Goal: Transaction & Acquisition: Purchase product/service

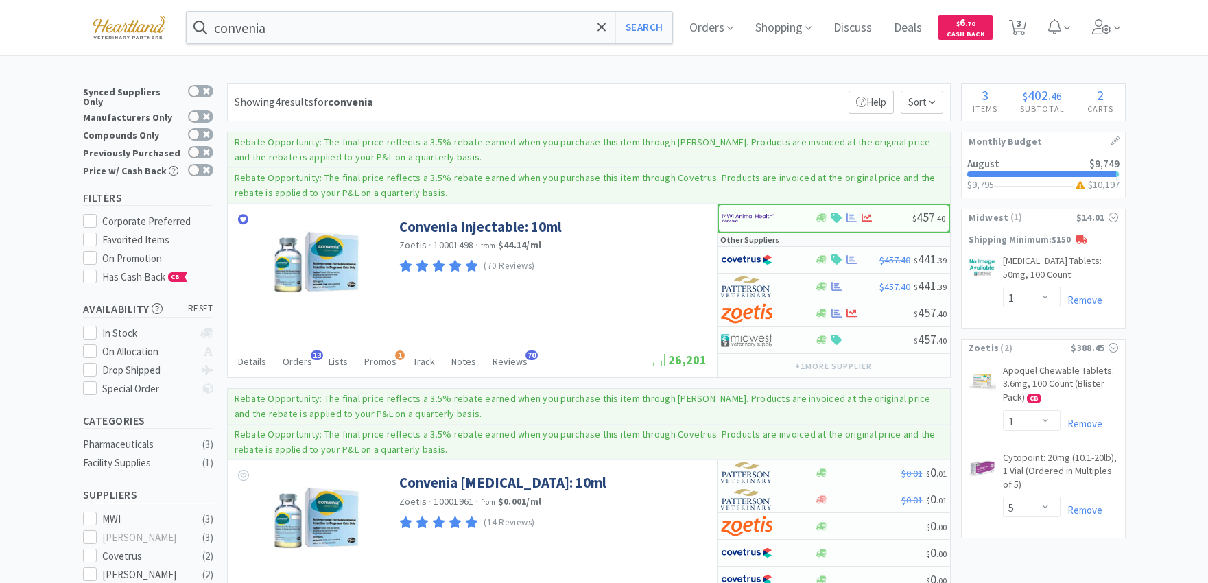
select select "1"
select select "5"
click at [703, 28] on span "Orders" at bounding box center [711, 27] width 55 height 55
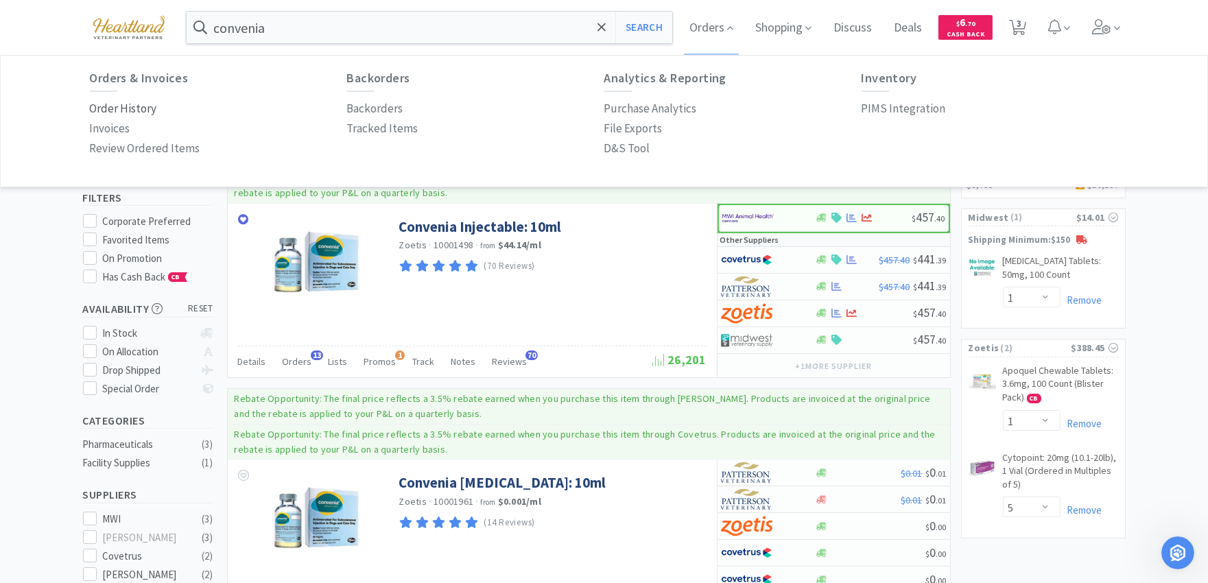
click at [105, 110] on p "Order History" at bounding box center [123, 108] width 67 height 19
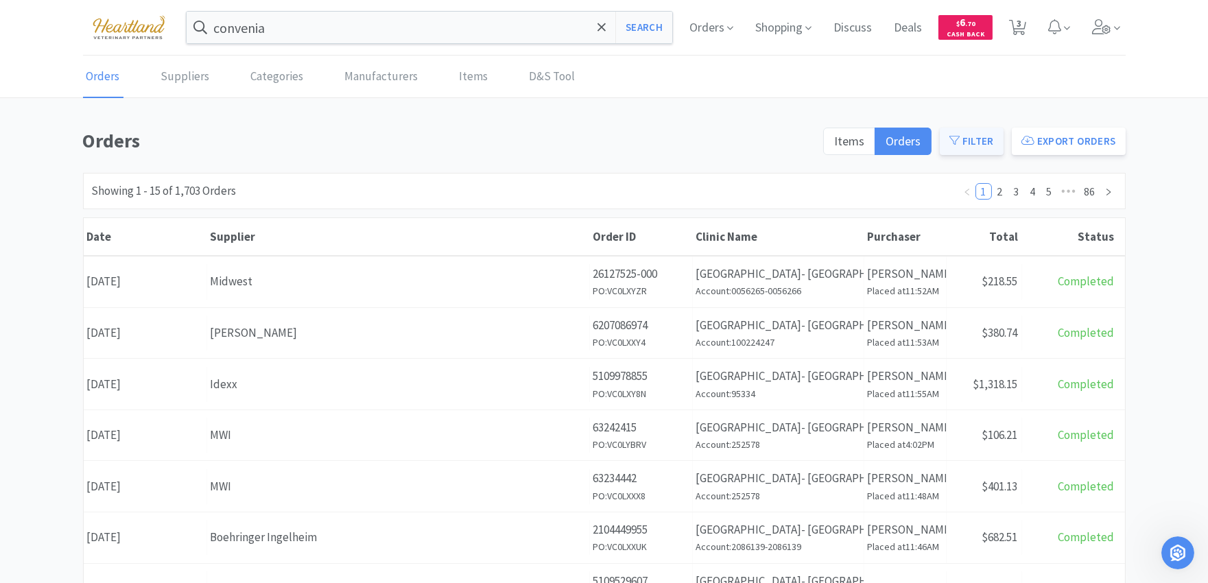
click at [963, 137] on button "Filter" at bounding box center [972, 141] width 64 height 27
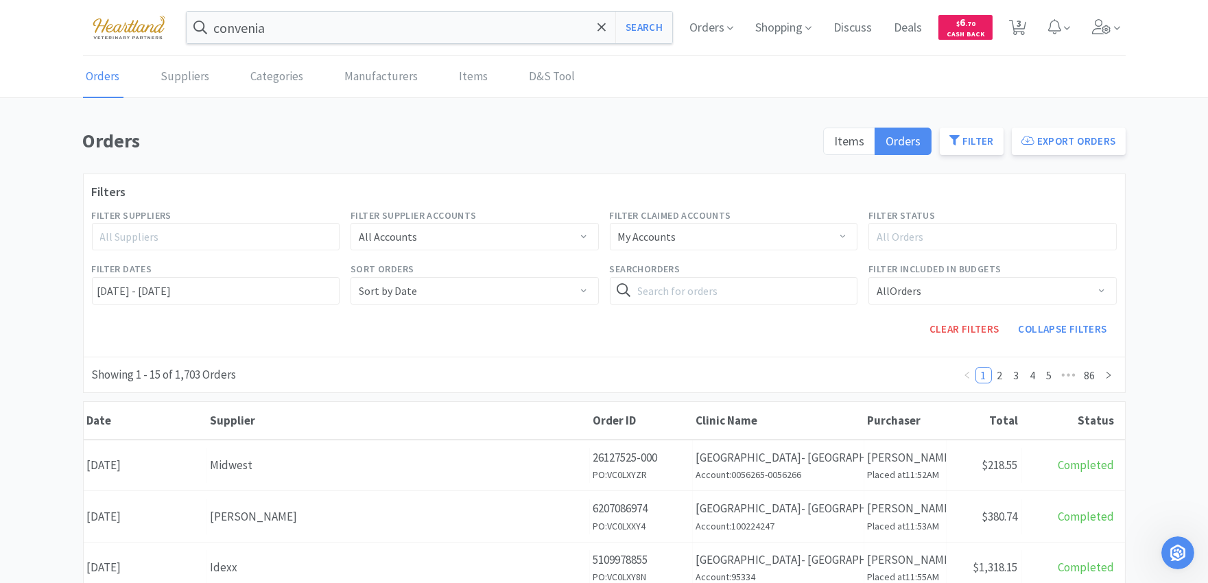
click at [241, 240] on div "All Suppliers" at bounding box center [210, 237] width 220 height 14
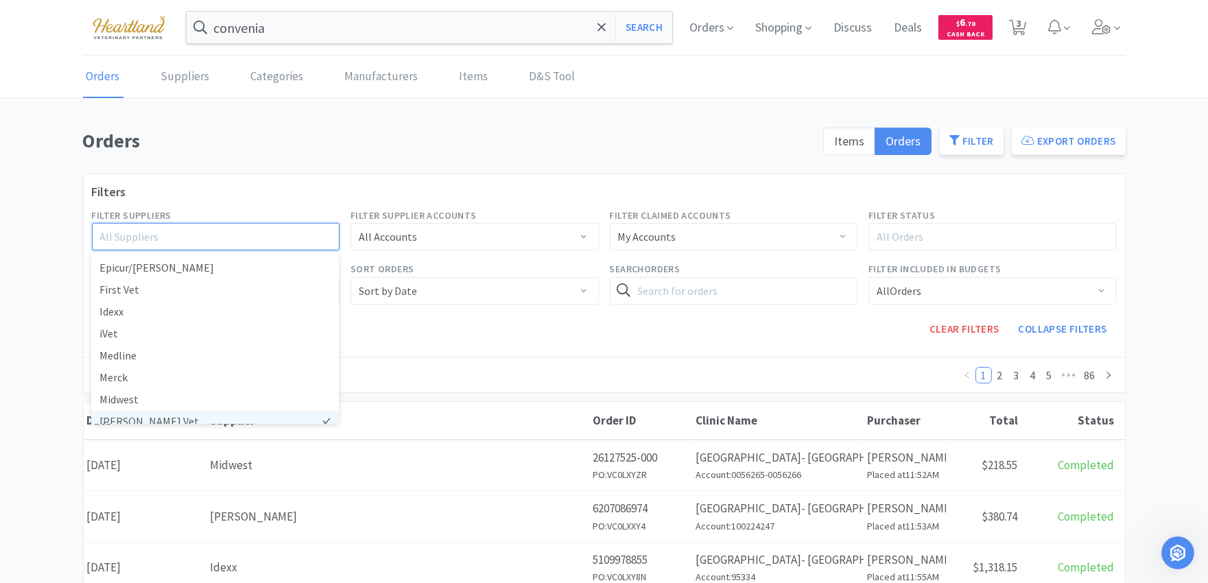
scroll to position [161, 0]
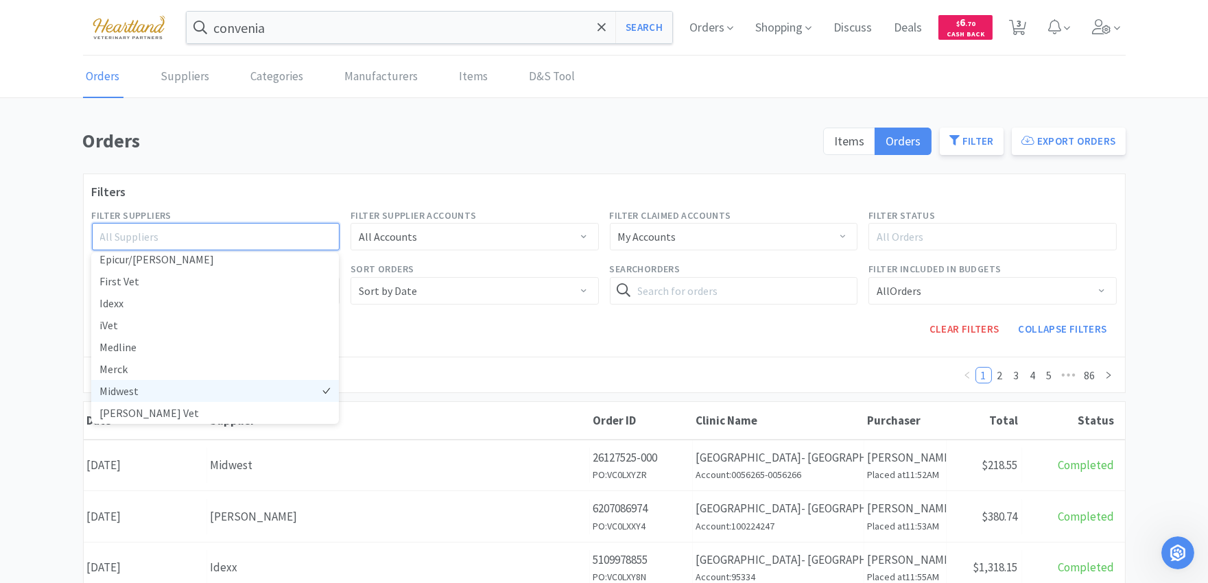
click at [143, 390] on li "Midwest" at bounding box center [215, 391] width 248 height 22
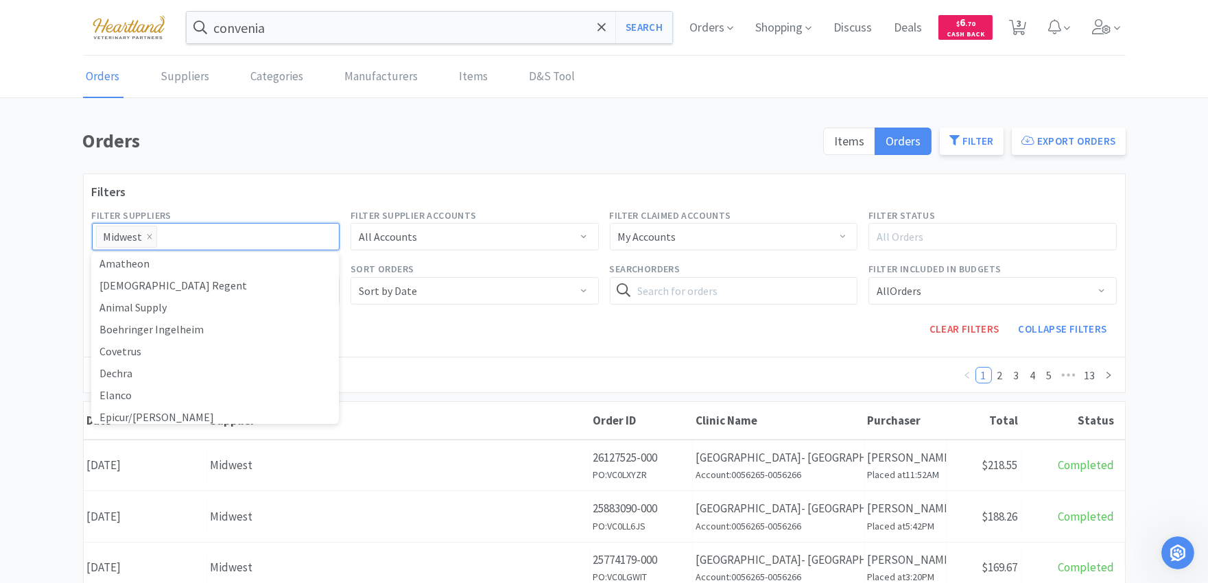
click at [295, 139] on h1 "Orders" at bounding box center [449, 141] width 732 height 31
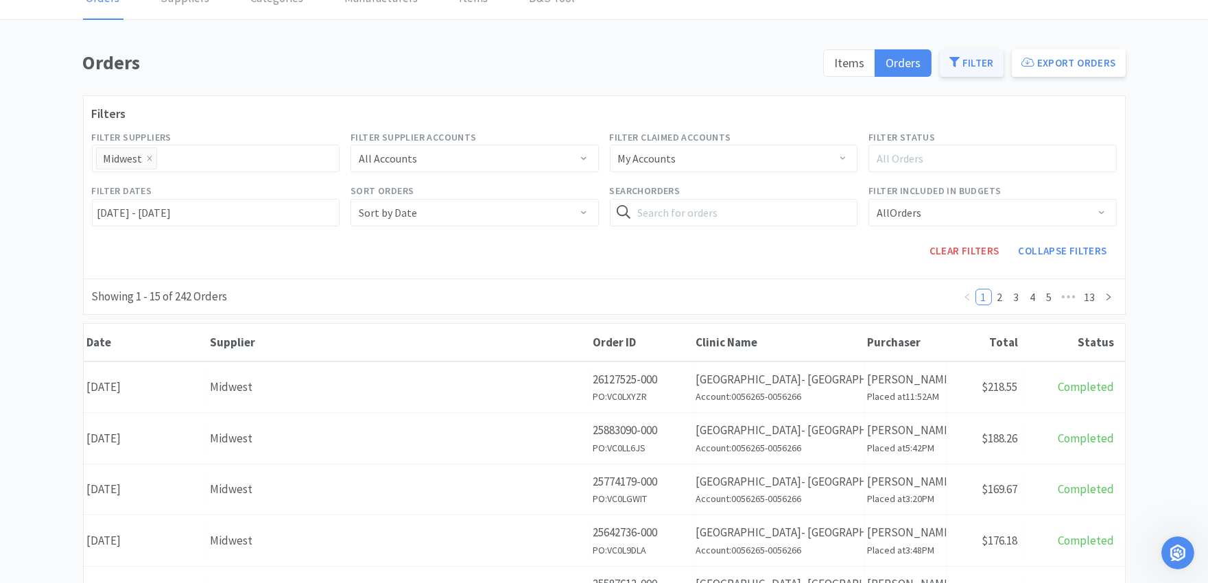
scroll to position [0, 0]
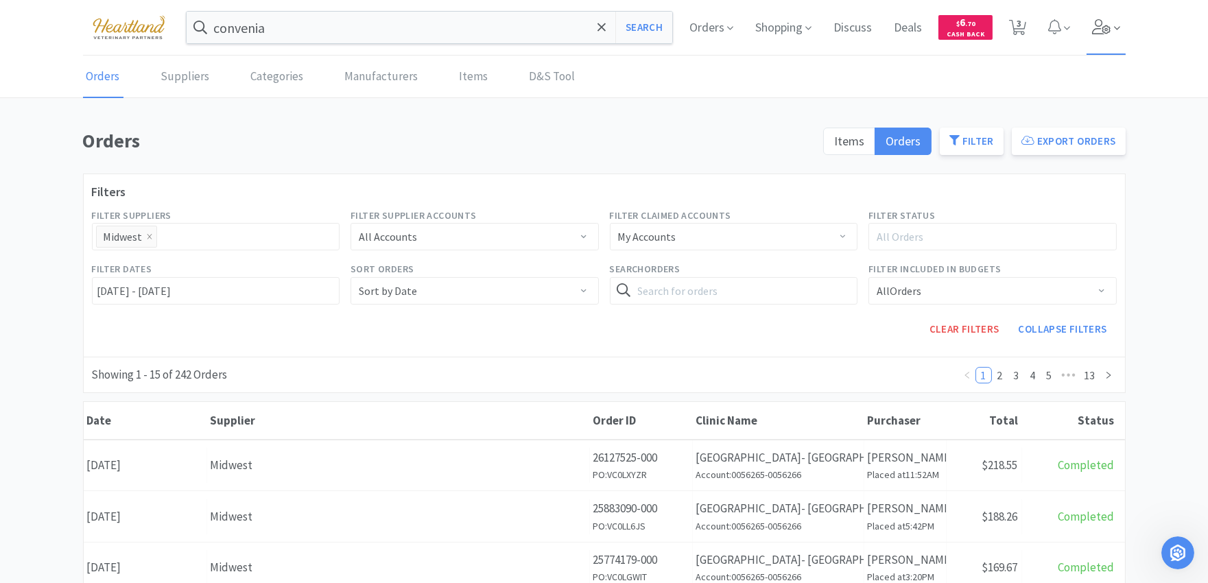
click at [1103, 43] on span at bounding box center [1106, 27] width 39 height 55
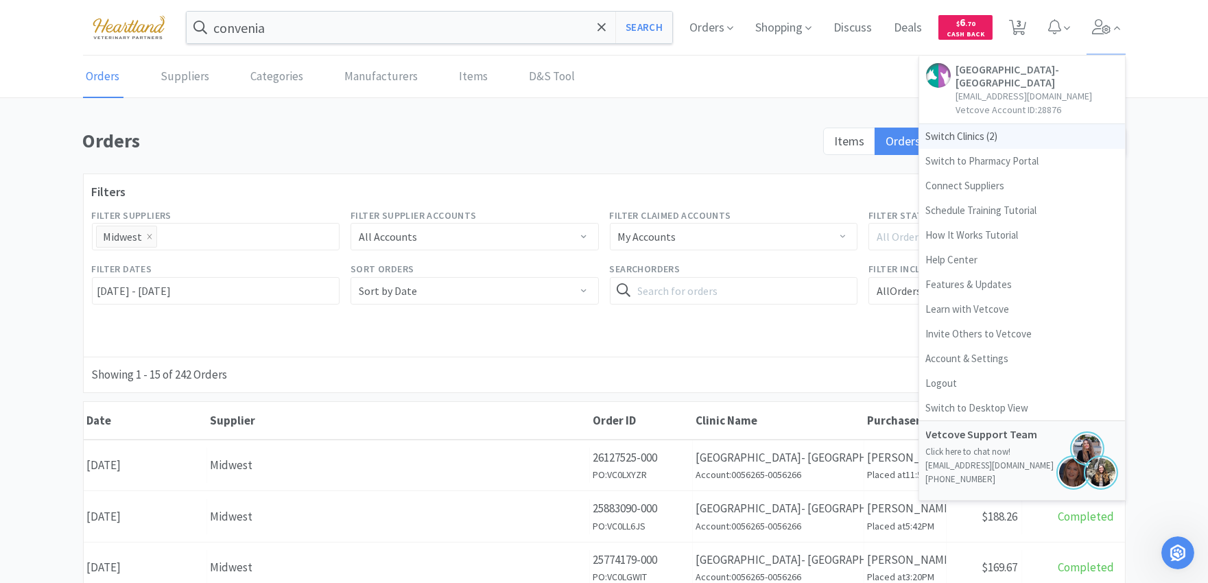
click at [954, 132] on span "Switch Clinics ( 2 )" at bounding box center [1022, 136] width 206 height 25
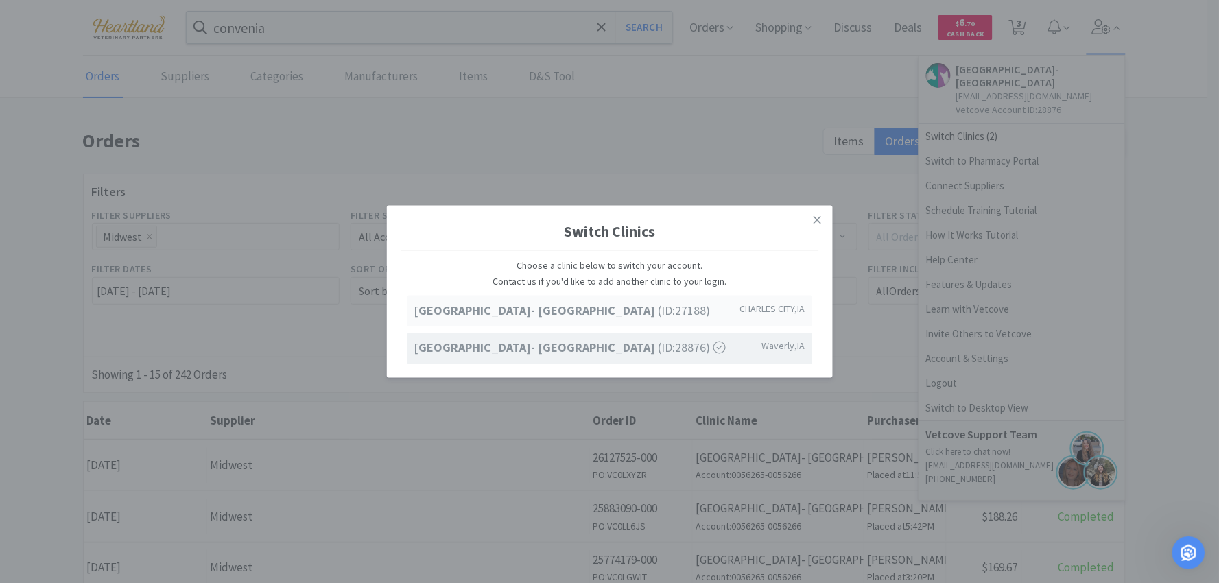
click at [589, 314] on strong "[GEOGRAPHIC_DATA]- [GEOGRAPHIC_DATA]" at bounding box center [536, 311] width 244 height 16
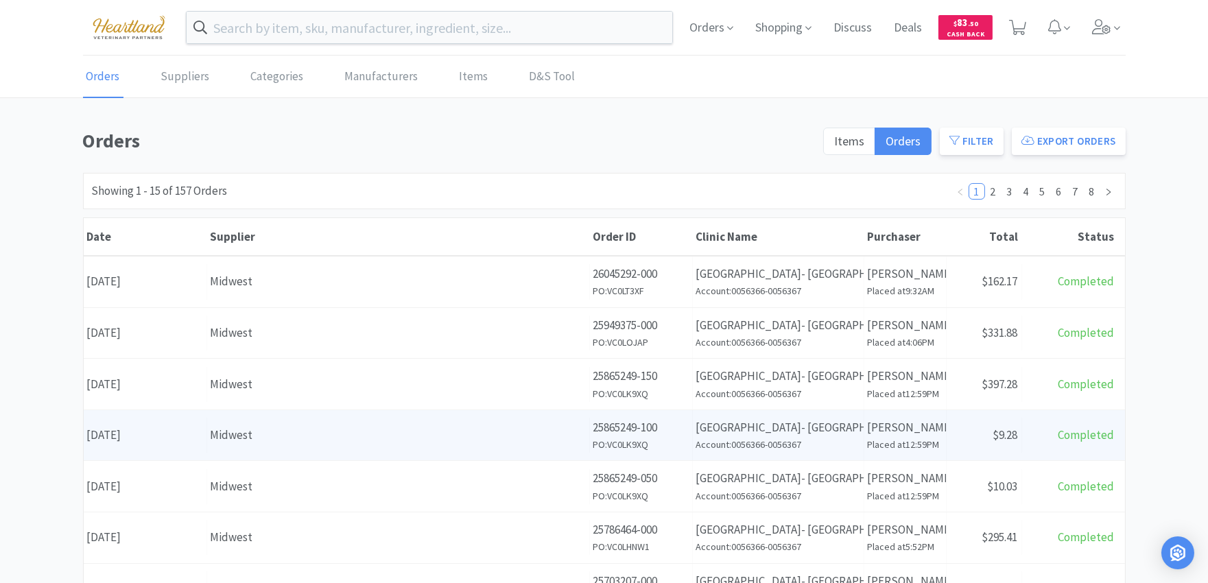
scroll to position [76, 0]
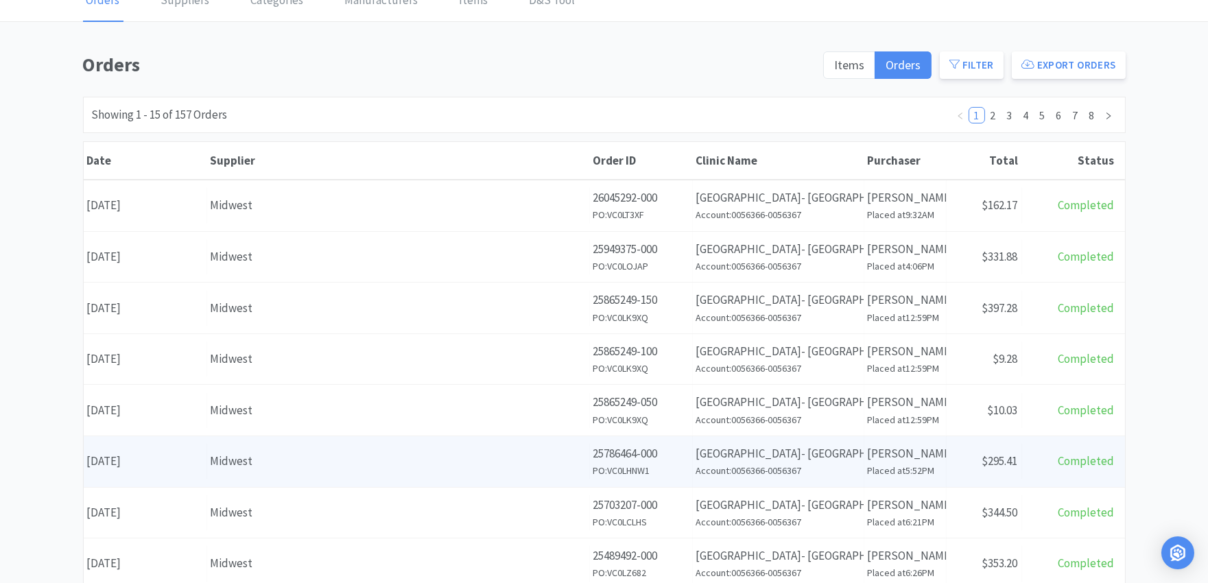
click at [1017, 458] on span "$295.41" at bounding box center [1000, 460] width 36 height 15
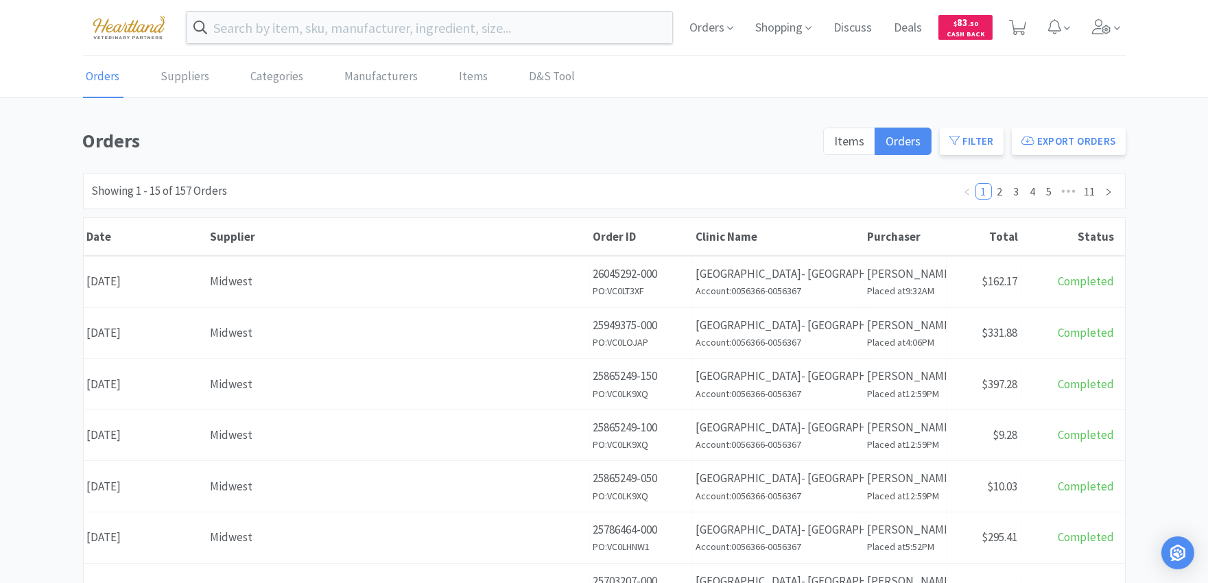
scroll to position [76, 0]
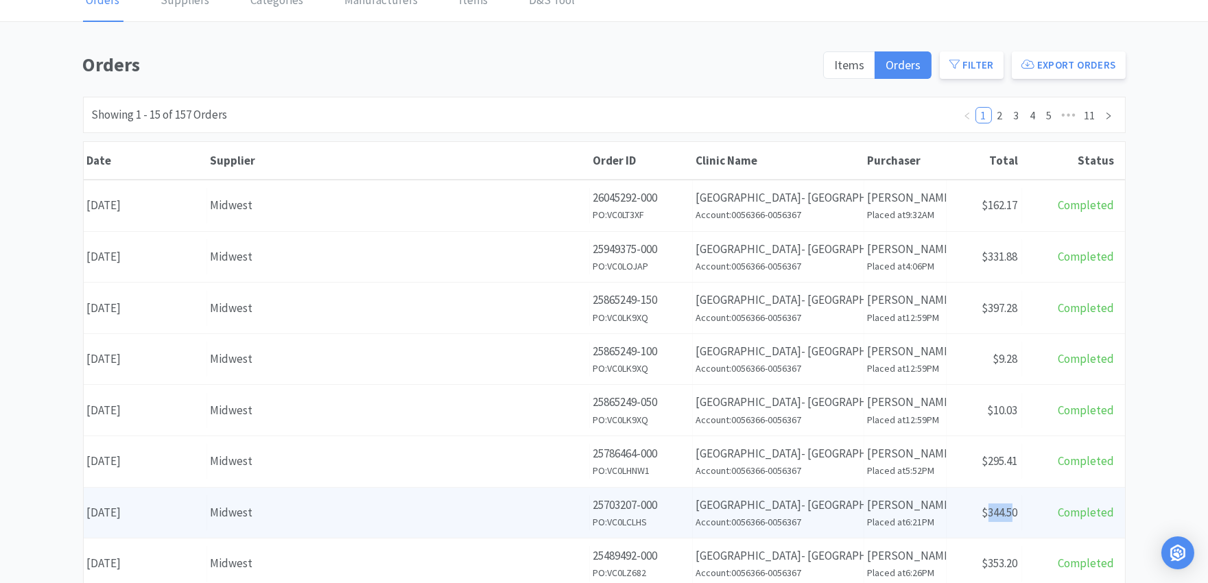
drag, startPoint x: 1014, startPoint y: 509, endPoint x: 984, endPoint y: 509, distance: 30.2
click at [984, 509] on span "$344.50" at bounding box center [1000, 512] width 36 height 15
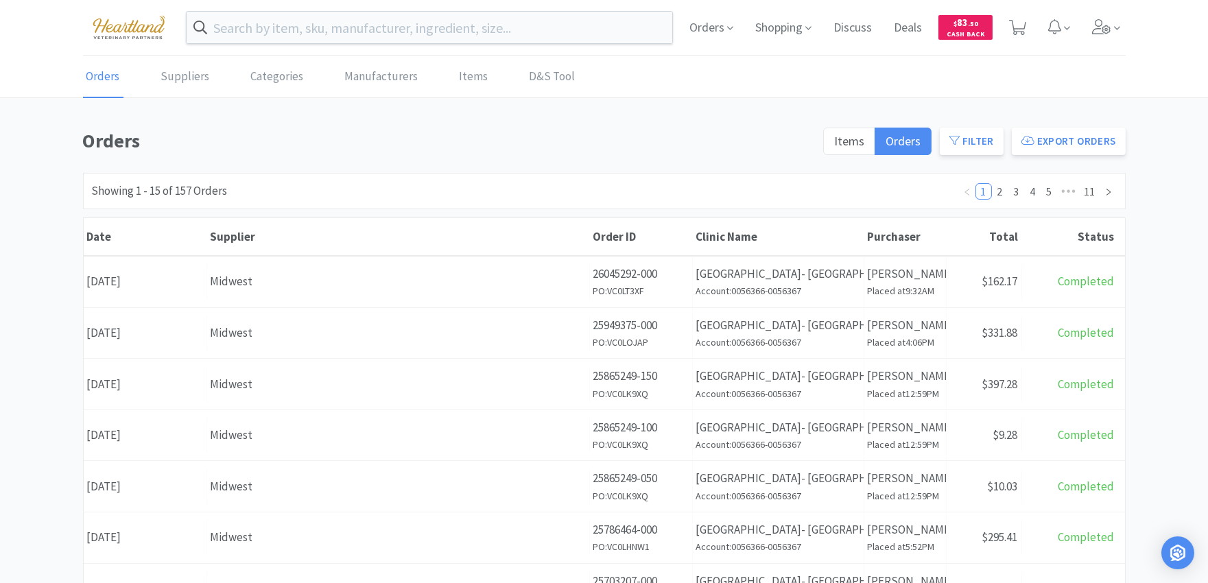
scroll to position [76, 0]
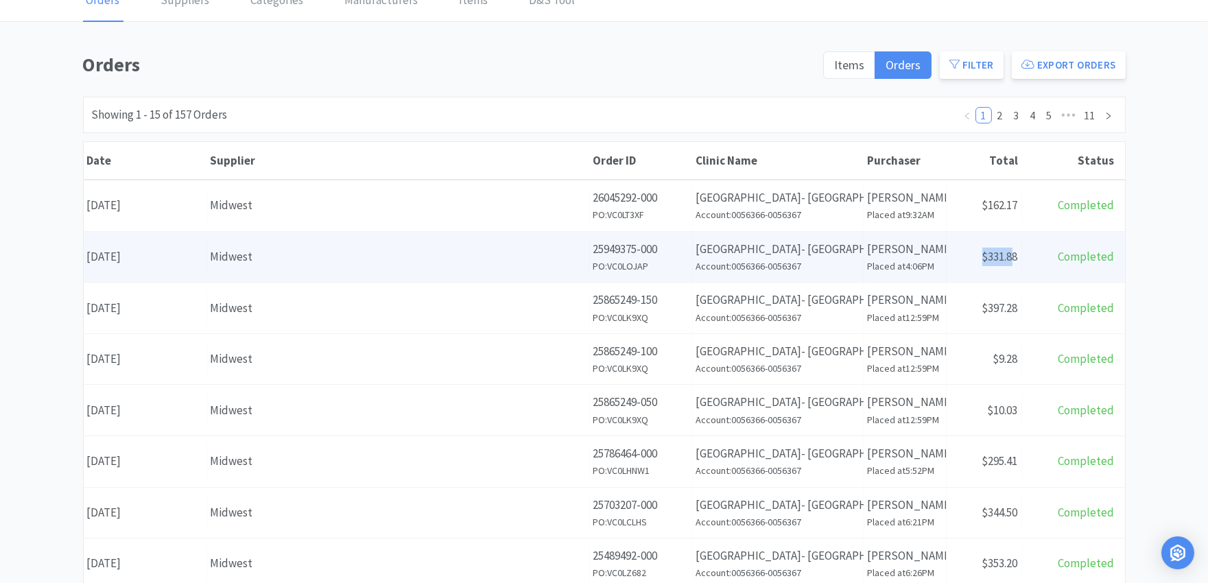
drag, startPoint x: 1014, startPoint y: 257, endPoint x: 981, endPoint y: 257, distance: 32.9
click at [982, 257] on span "$331.88" at bounding box center [1000, 256] width 36 height 15
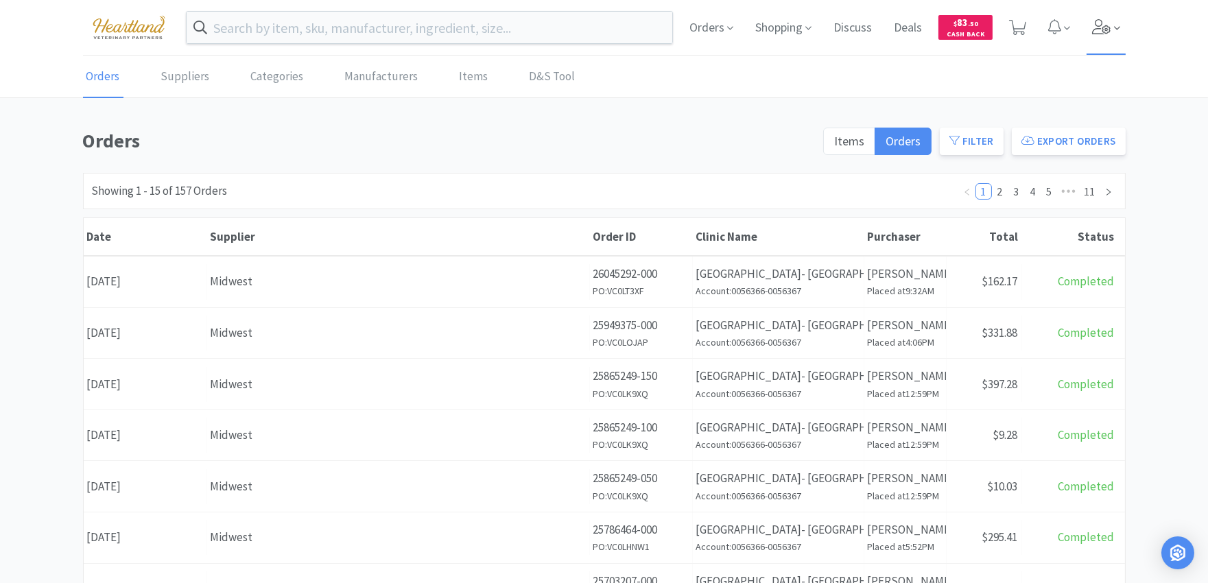
click at [1100, 29] on icon at bounding box center [1101, 26] width 19 height 15
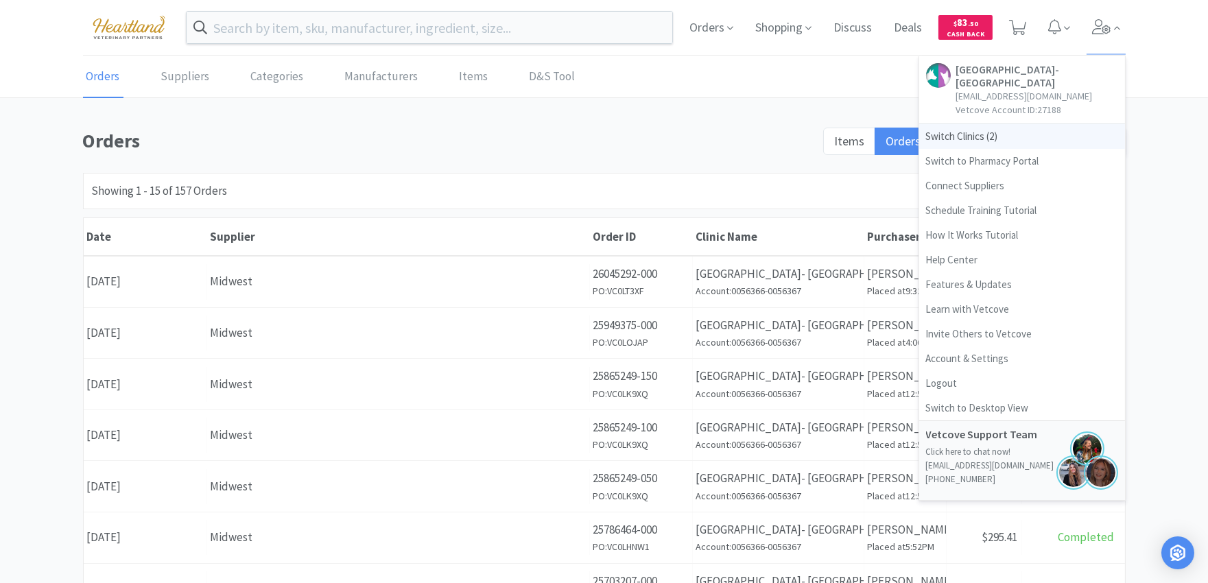
click at [1008, 128] on span "Switch Clinics ( 2 )" at bounding box center [1022, 136] width 206 height 25
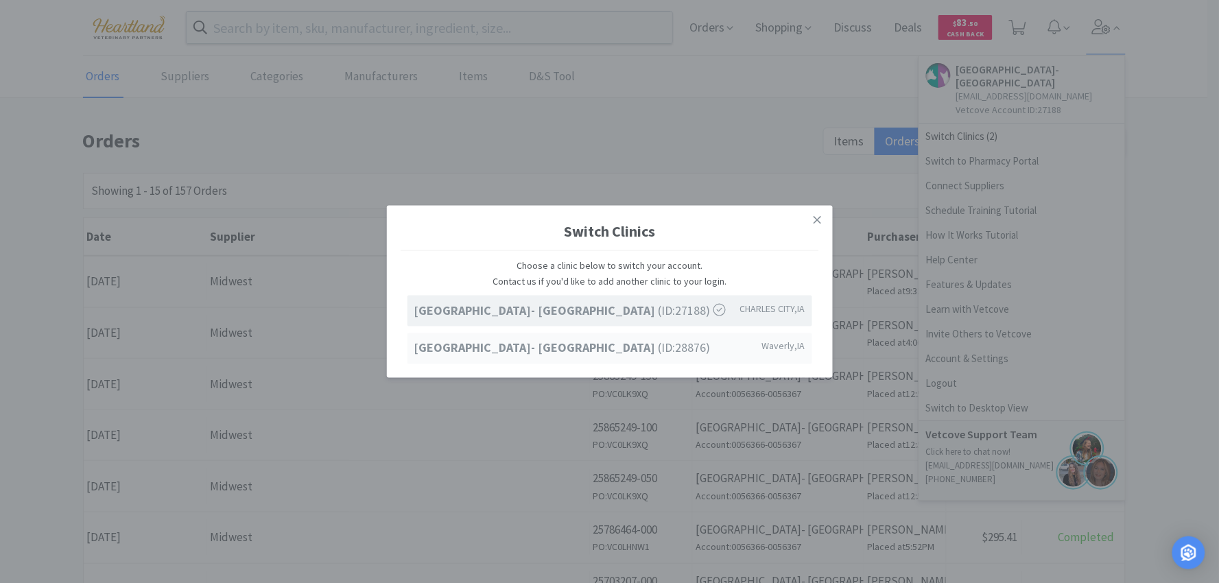
click at [641, 352] on strong "[GEOGRAPHIC_DATA]- [GEOGRAPHIC_DATA]" at bounding box center [536, 348] width 244 height 16
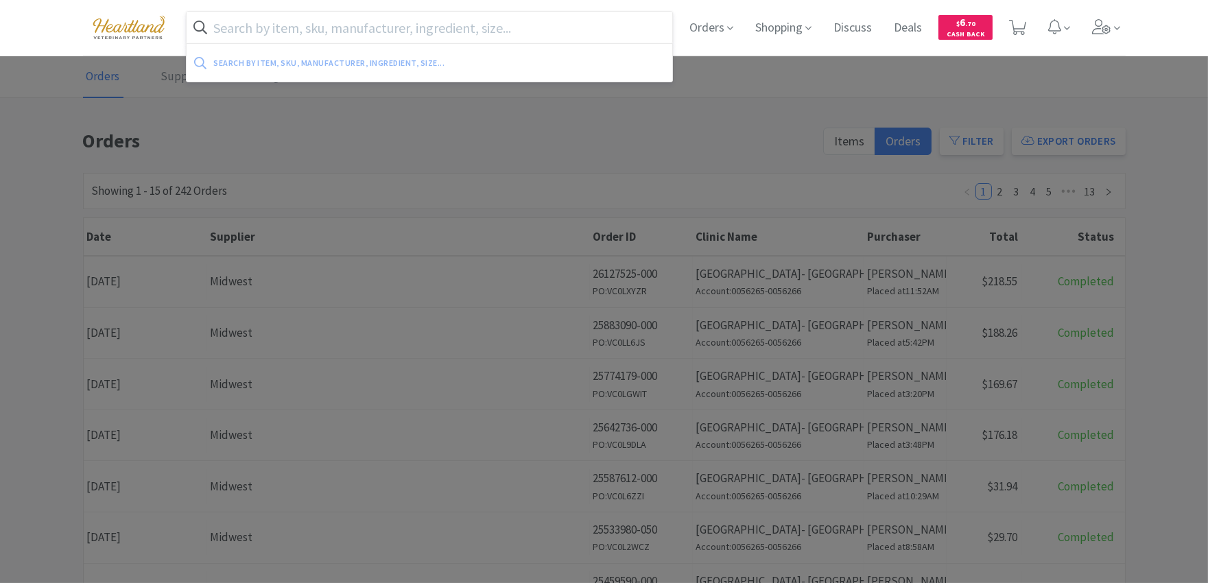
click at [431, 34] on input "text" at bounding box center [430, 28] width 486 height 32
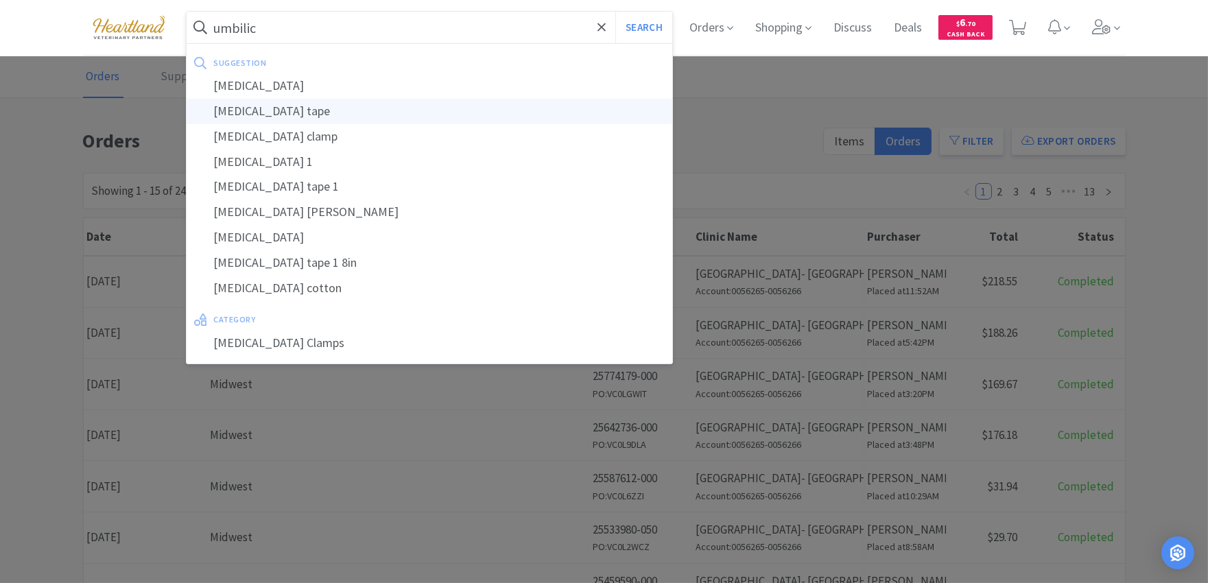
click at [361, 110] on div "umbilical tape" at bounding box center [430, 111] width 486 height 25
type input "umbilical tape"
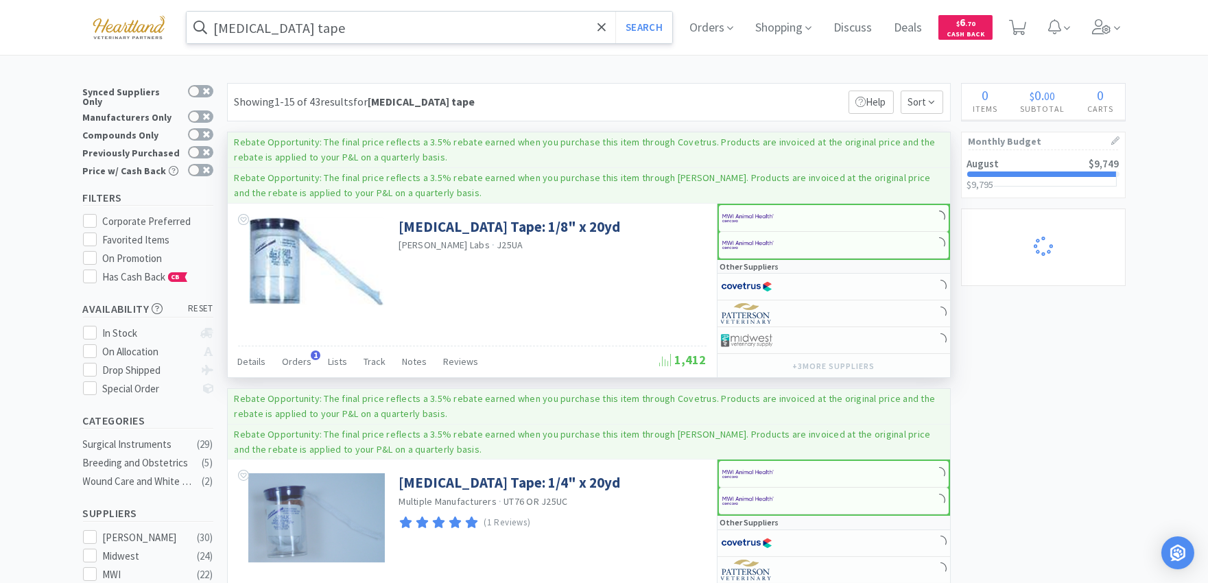
select select "1"
select select "5"
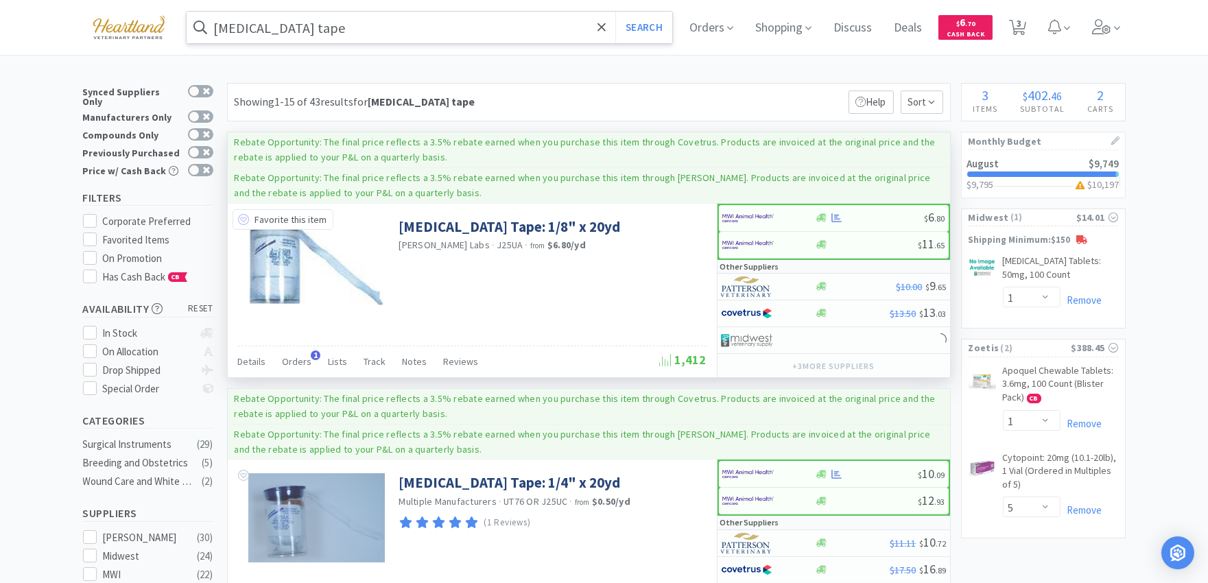
click at [240, 216] on icon at bounding box center [243, 219] width 11 height 11
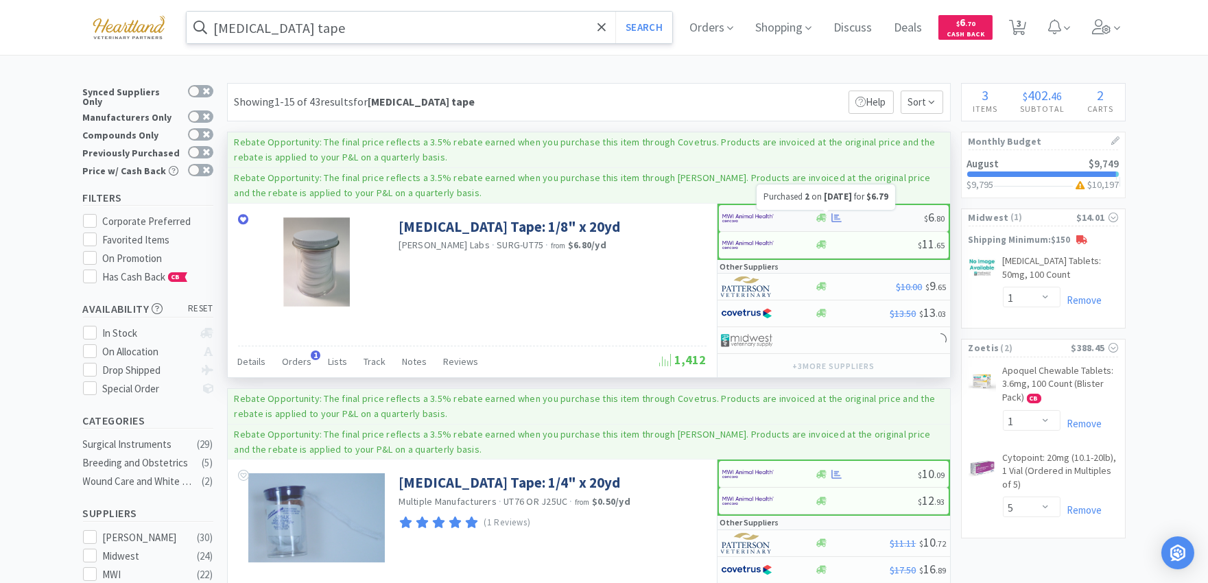
click at [837, 221] on icon at bounding box center [836, 217] width 10 height 9
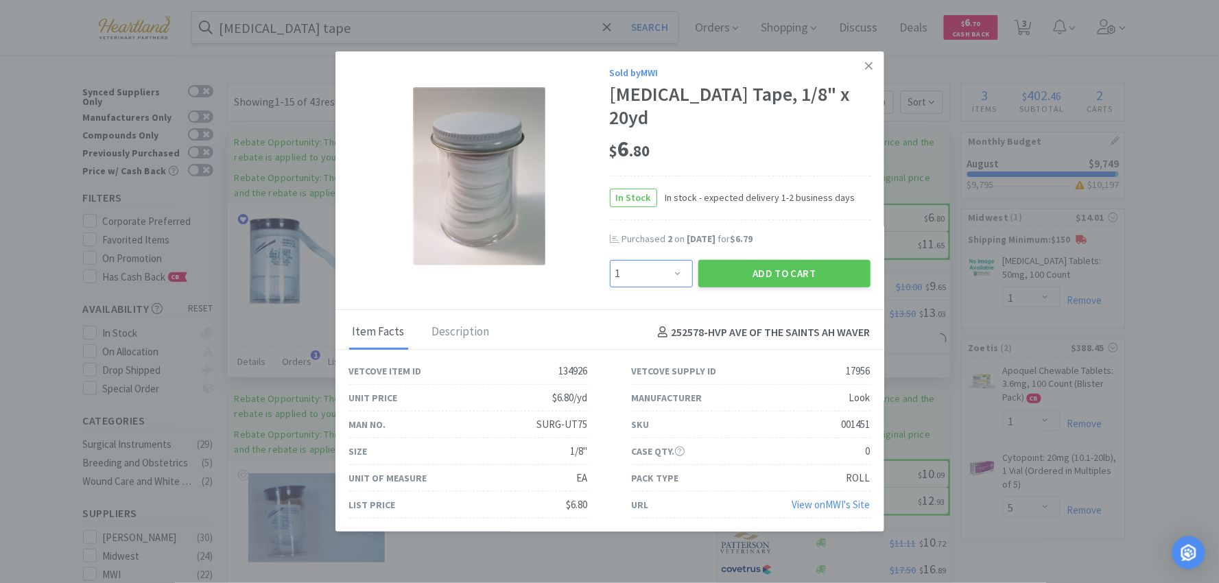
drag, startPoint x: 675, startPoint y: 268, endPoint x: 667, endPoint y: 250, distance: 19.6
click at [675, 268] on select "Enter Quantity 1 2 3 4 5 6 7 8 9 10 11 12 13 14 15 16 17 18 19 20 Enter Quantity" at bounding box center [651, 273] width 83 height 27
select select "2"
click at [610, 260] on select "Enter Quantity 1 2 3 4 5 6 7 8 9 10 11 12 13 14 15 16 17 18 19 20 Enter Quantity" at bounding box center [651, 273] width 83 height 27
click at [811, 262] on button "Add to Cart" at bounding box center [784, 273] width 172 height 27
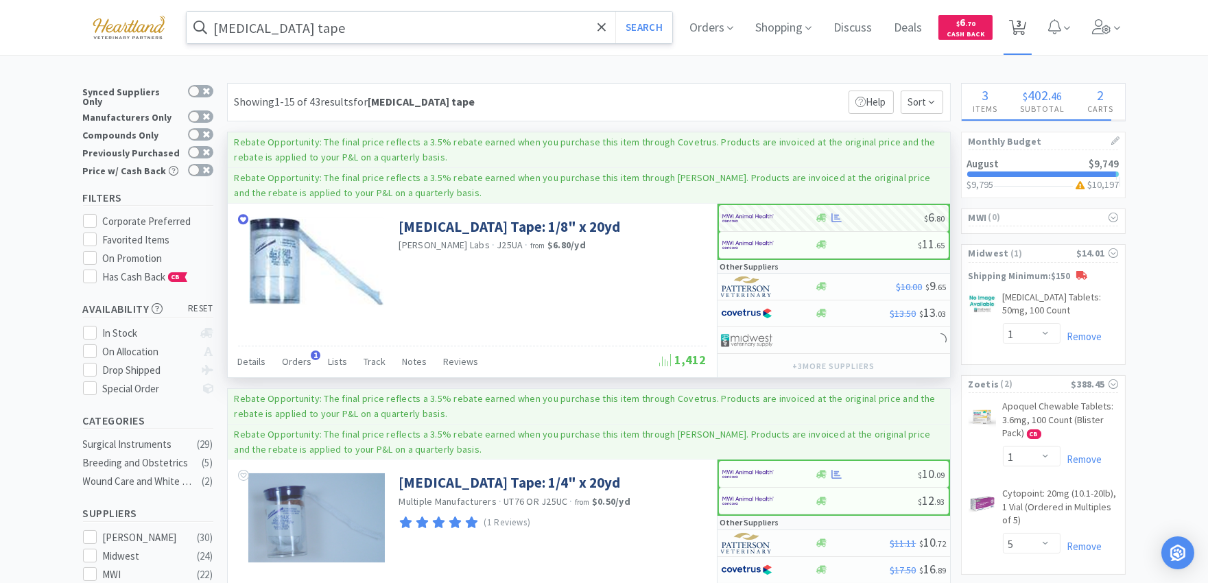
click at [1022, 28] on span "3" at bounding box center [1019, 23] width 5 height 55
select select "1"
select select "5"
select select "1"
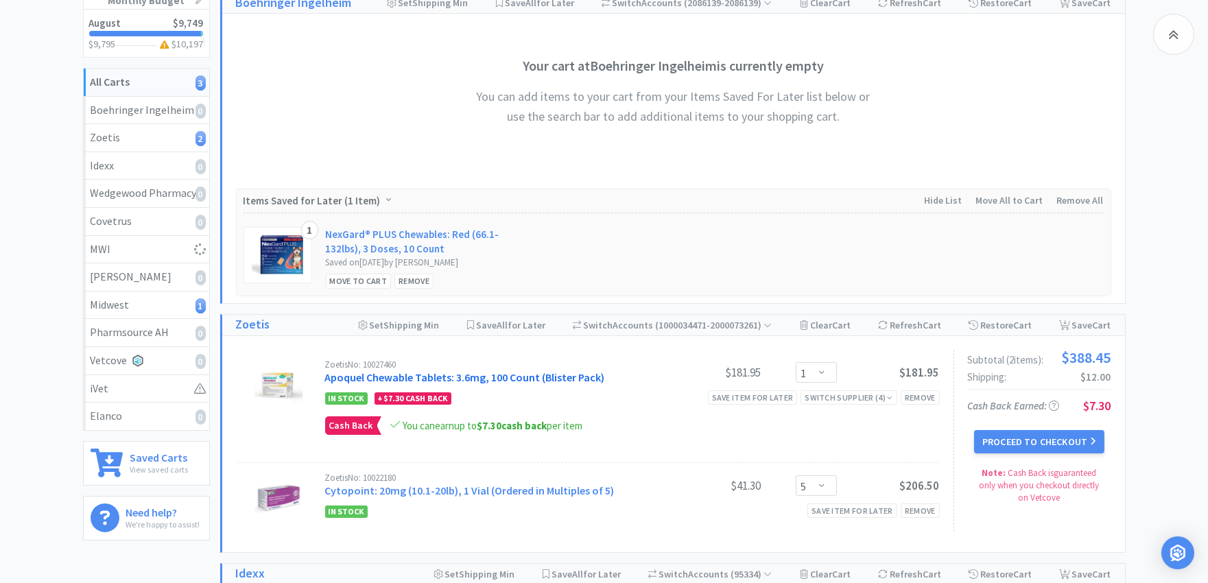
scroll to position [228, 0]
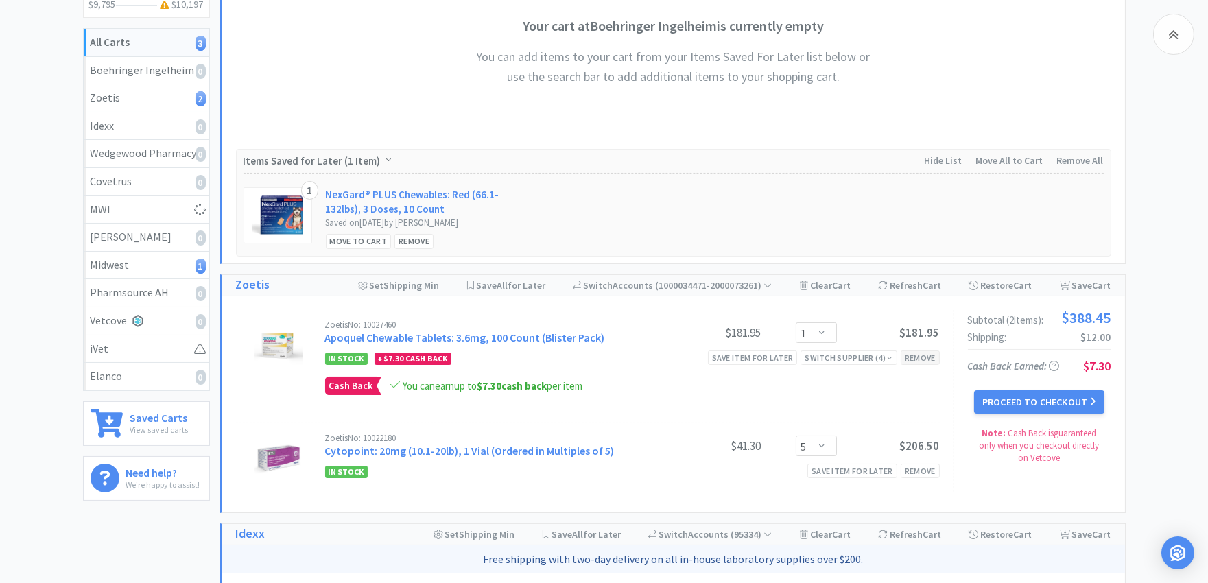
click at [927, 359] on div "Remove" at bounding box center [920, 358] width 39 height 14
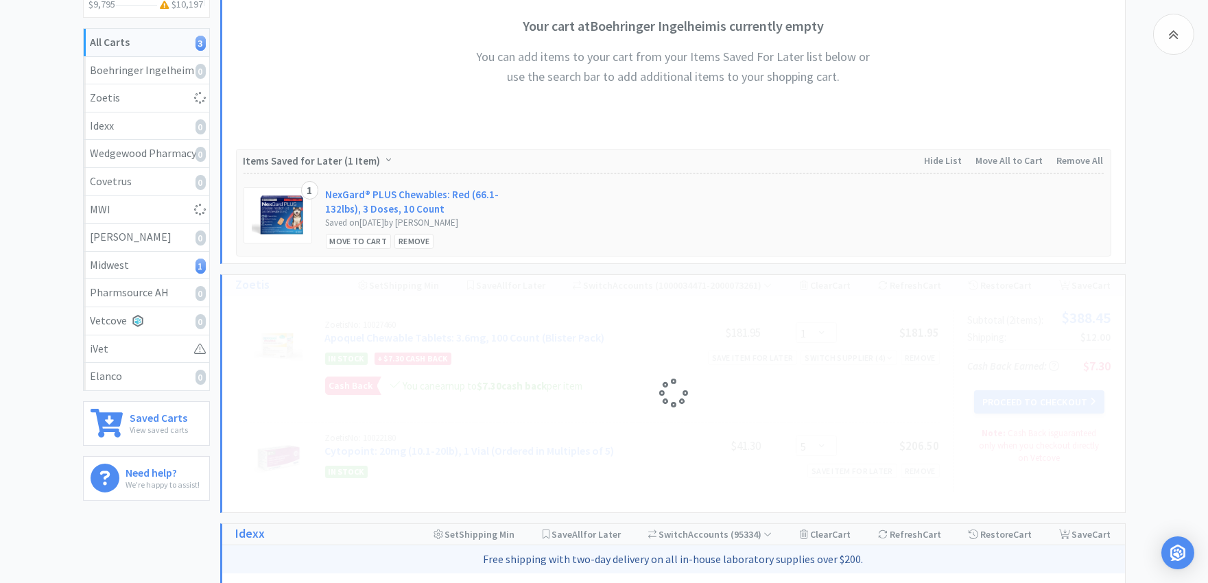
select select "5"
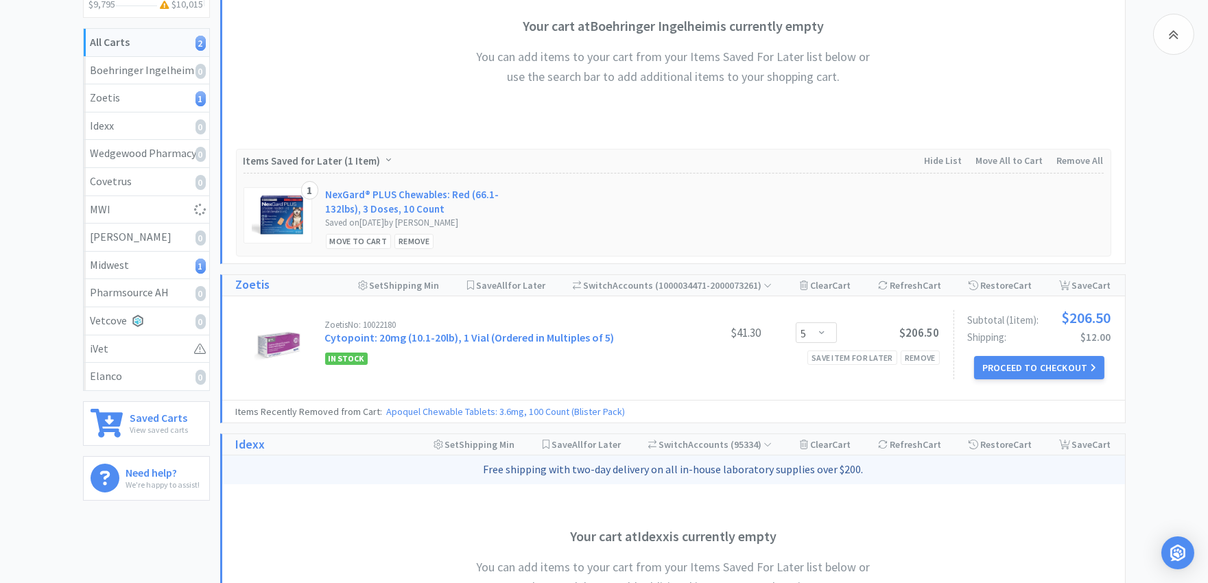
select select "2"
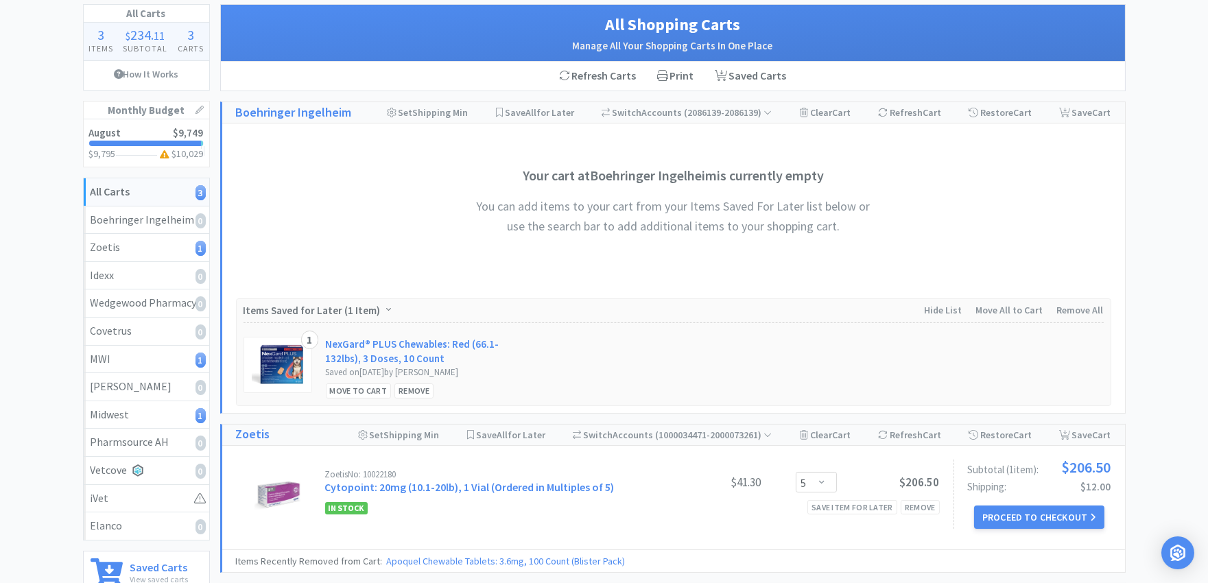
scroll to position [0, 0]
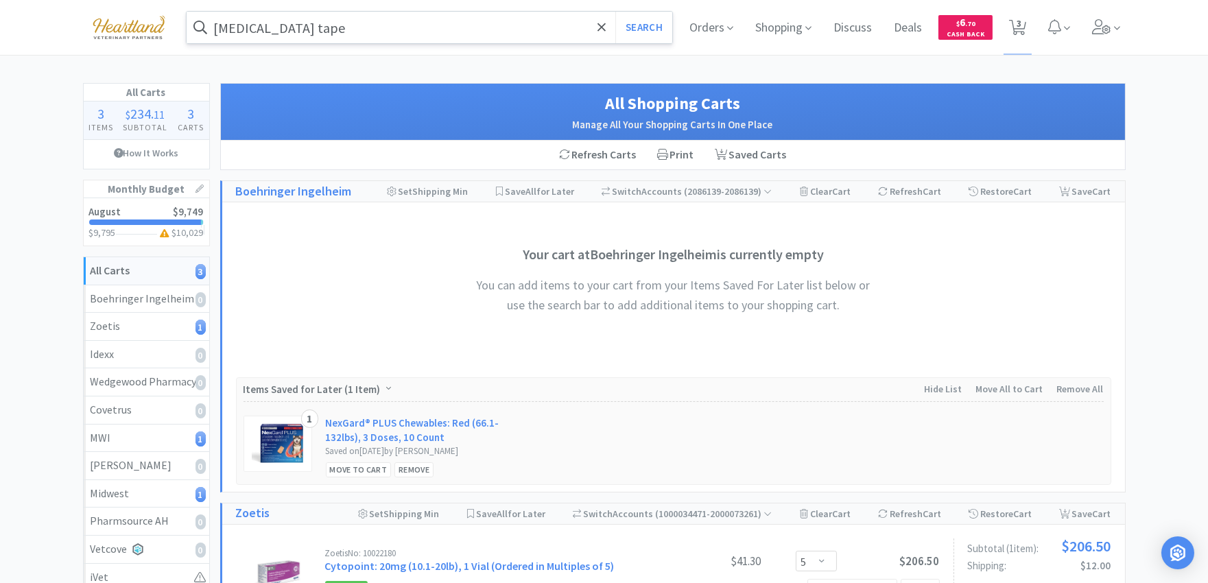
click at [371, 31] on input "umbilical tape" at bounding box center [430, 28] width 486 height 32
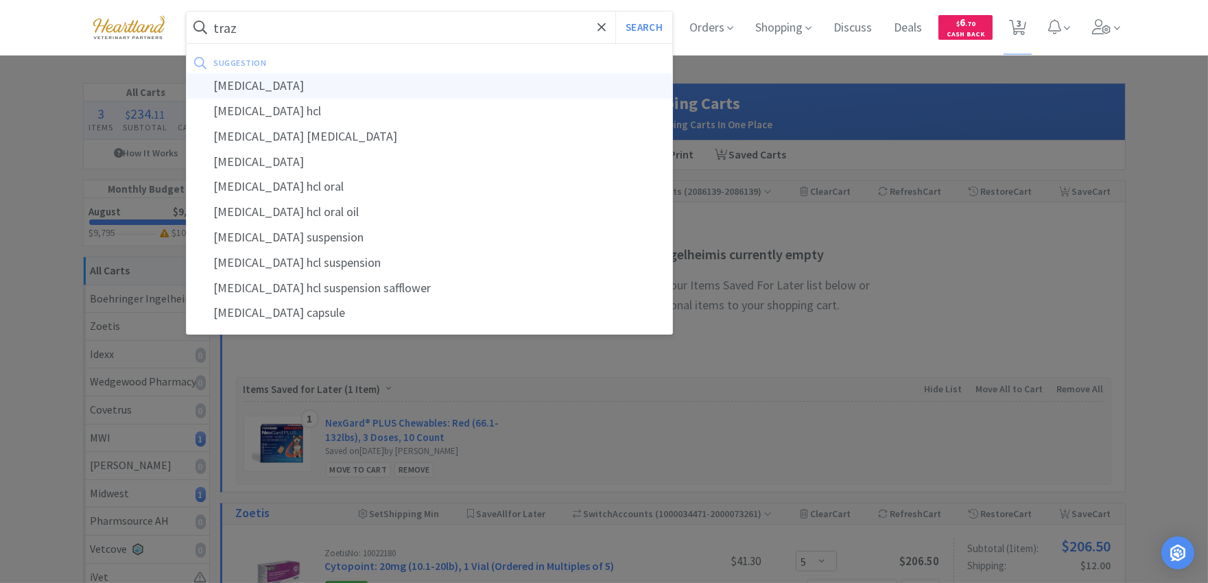
click at [369, 84] on div "trazodone" at bounding box center [430, 85] width 486 height 25
type input "trazodone"
select select "2"
select select "1"
select select "5"
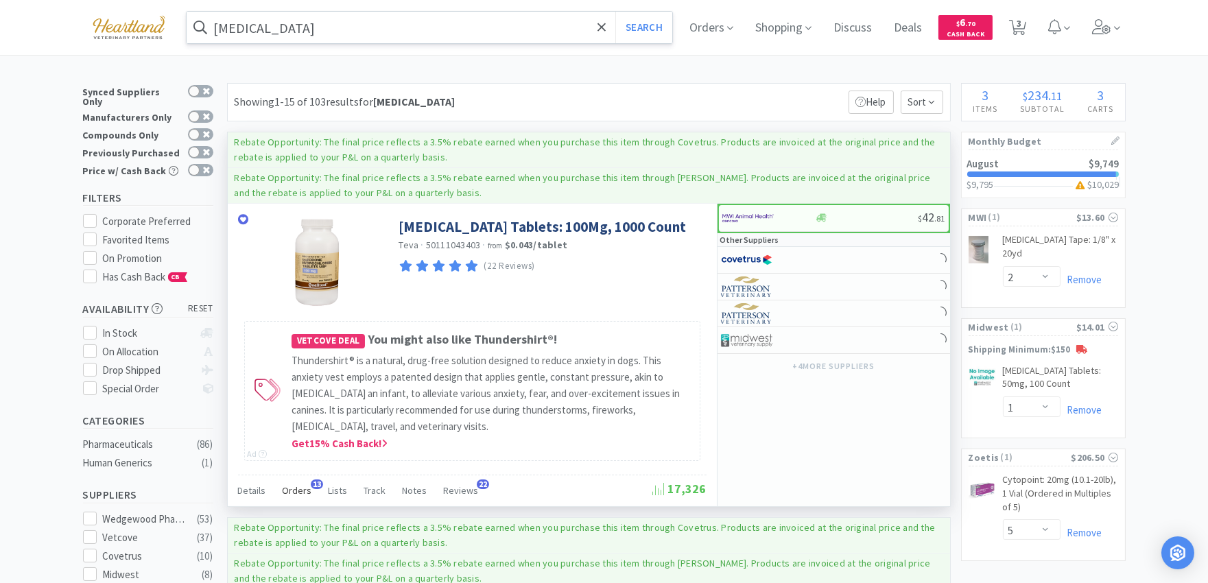
click at [313, 484] on span "13" at bounding box center [317, 485] width 12 height 10
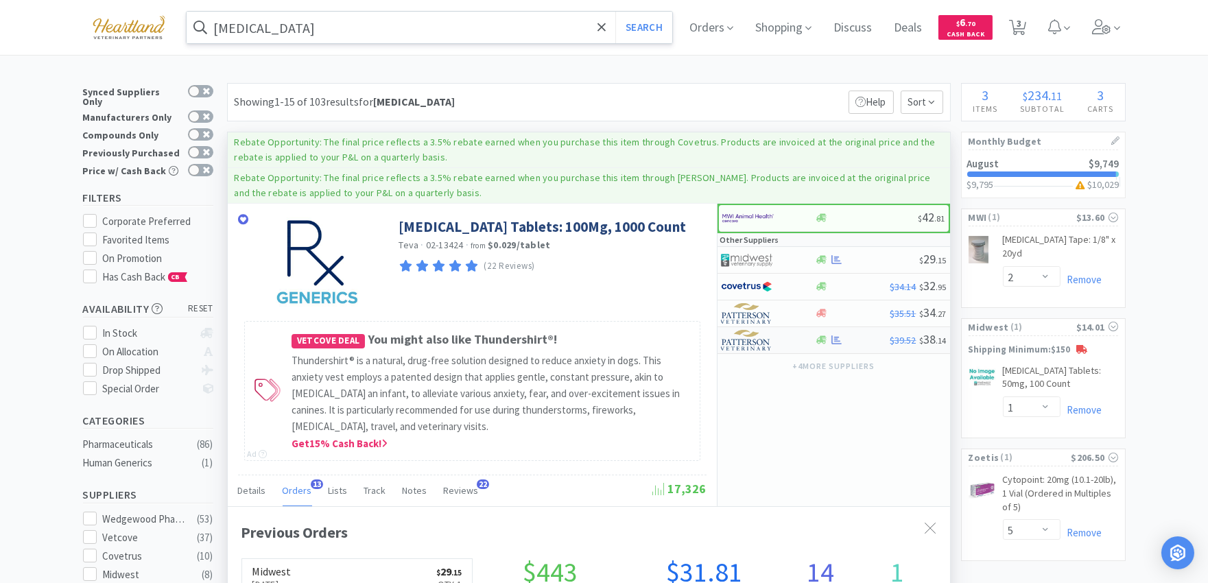
scroll to position [367, 722]
click at [834, 257] on icon at bounding box center [836, 260] width 10 height 10
select select "1"
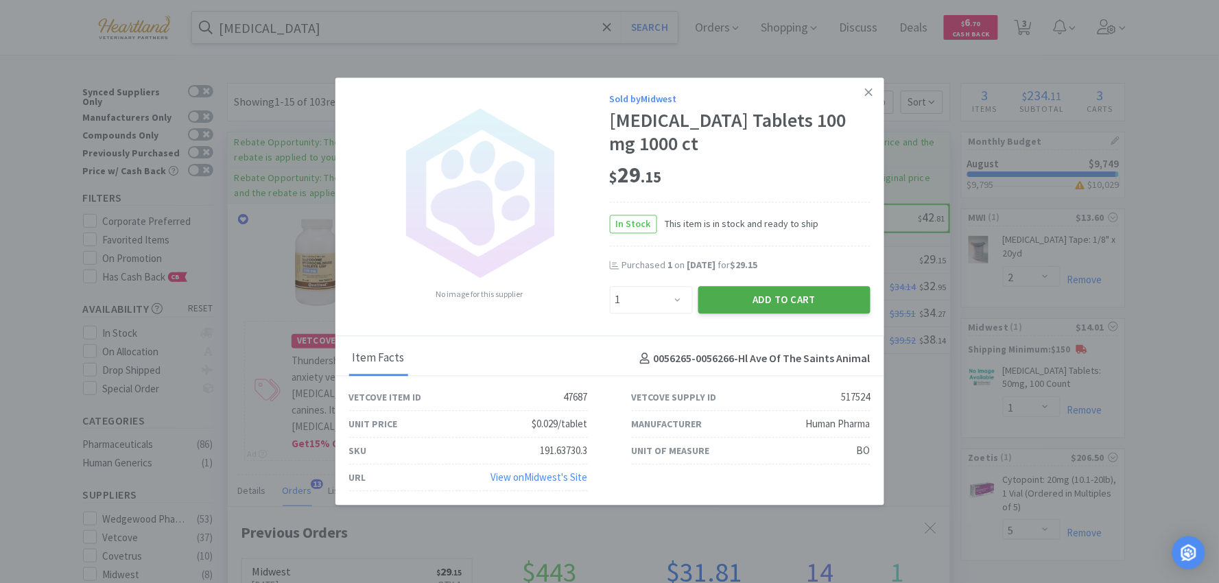
click at [751, 298] on button "Add to Cart" at bounding box center [784, 299] width 172 height 27
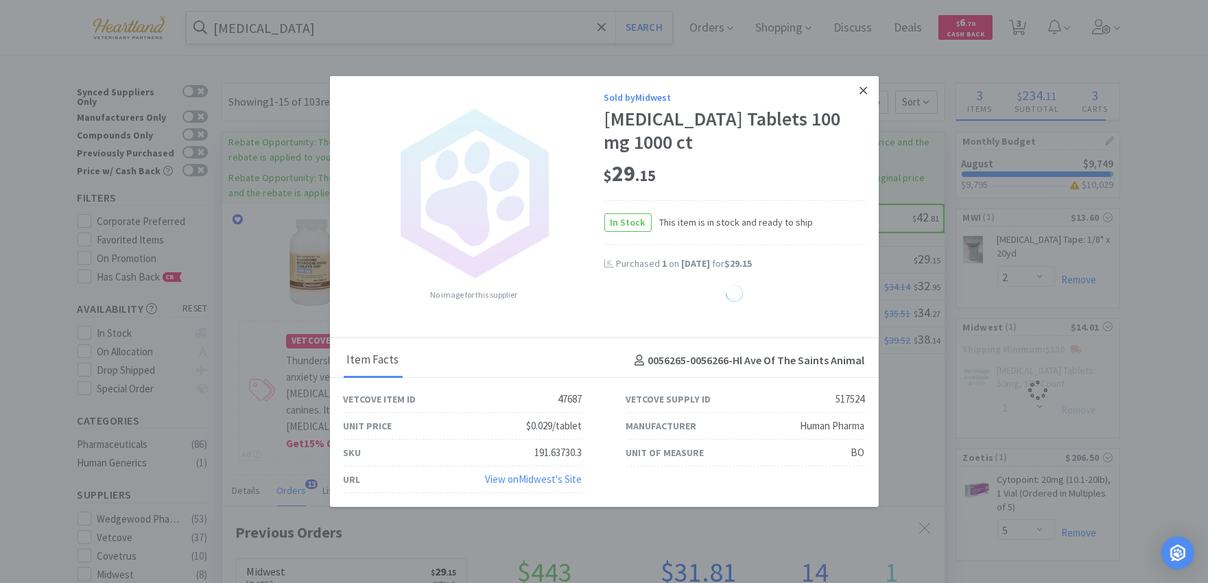
select select "1"
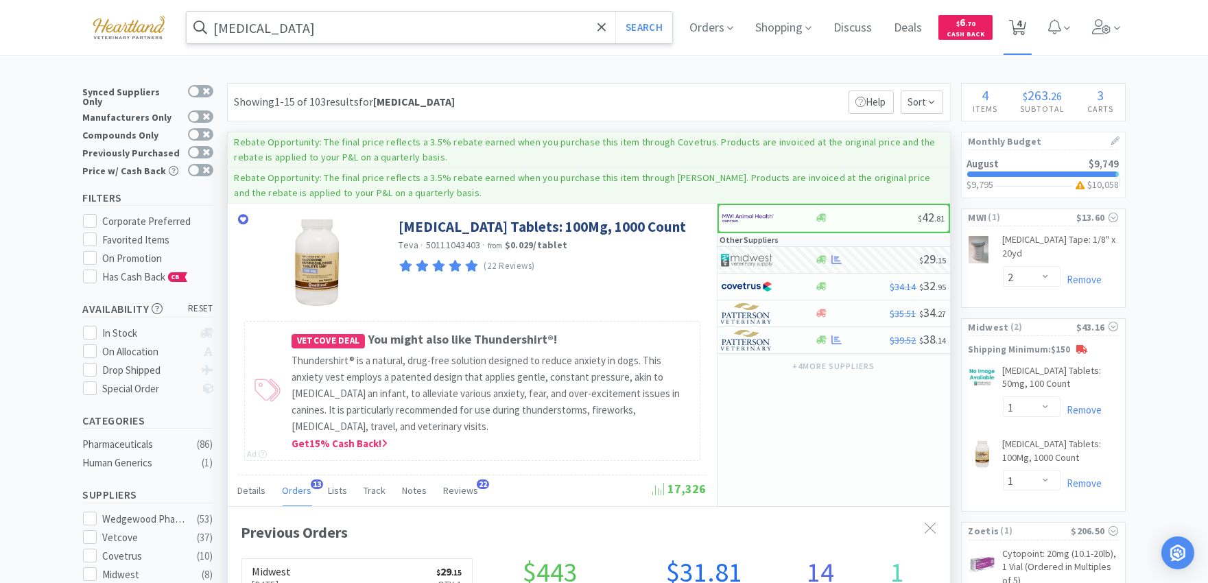
click at [1032, 25] on span "4" at bounding box center [1018, 27] width 28 height 55
select select "5"
select select "2"
select select "1"
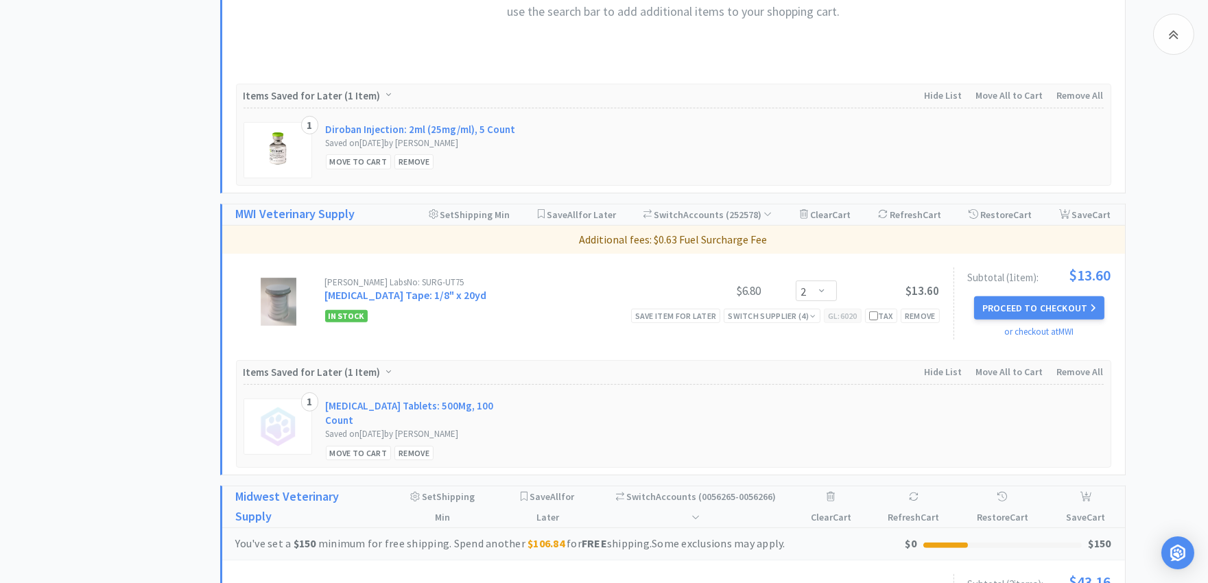
scroll to position [1143, 0]
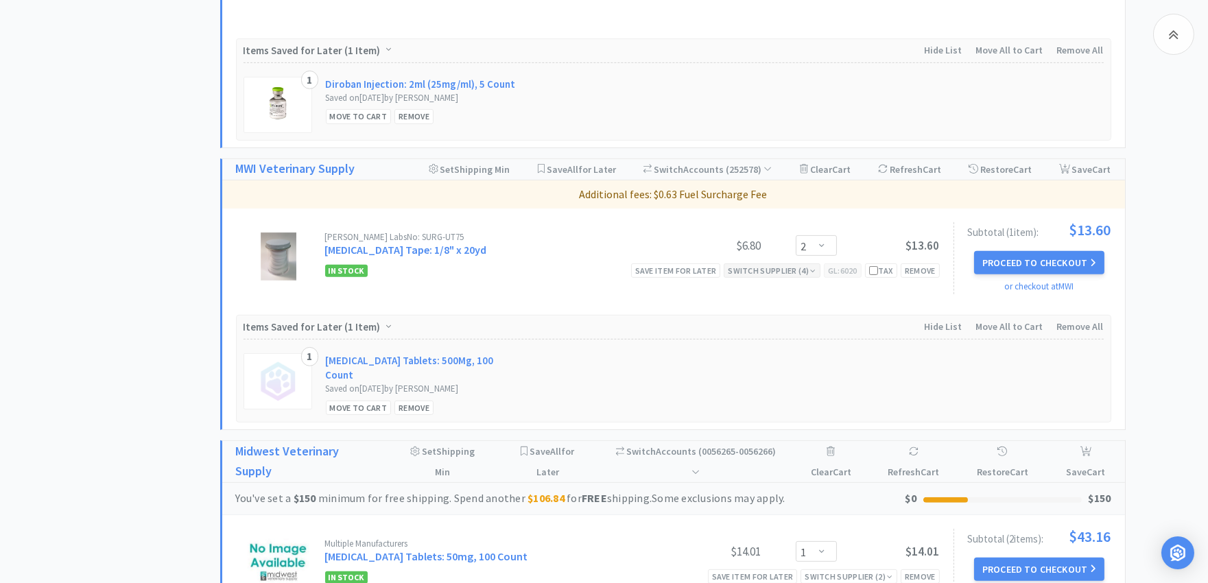
click at [757, 271] on div "Switch Supplier ( 4 )" at bounding box center [772, 270] width 88 height 13
click at [604, 257] on div "Jorgensen Labs No: SURG-UT75 Umbilical Tape: 1/8" x 20yd" at bounding box center [491, 245] width 333 height 25
